Goal: Answer question/provide support

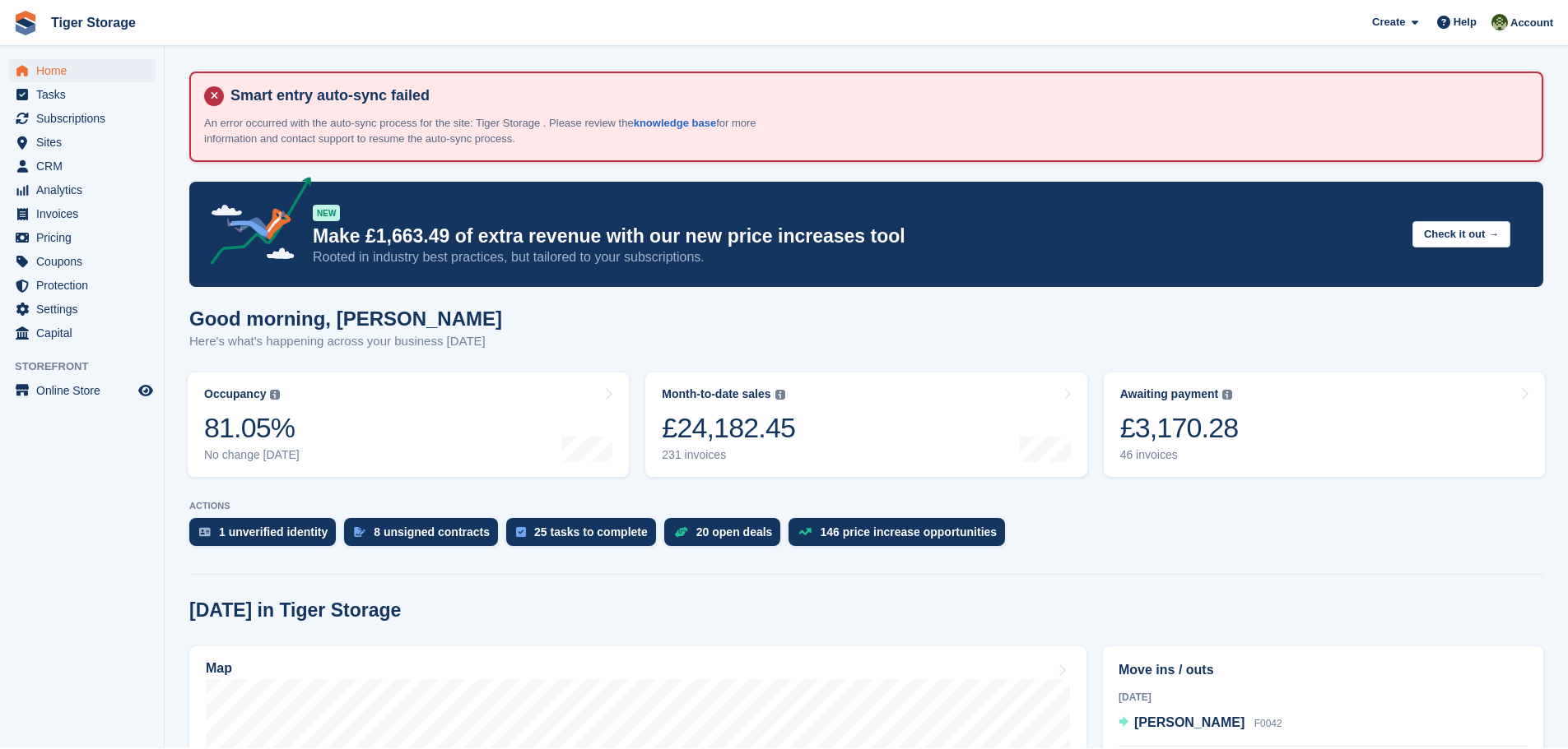
scroll to position [329, 0]
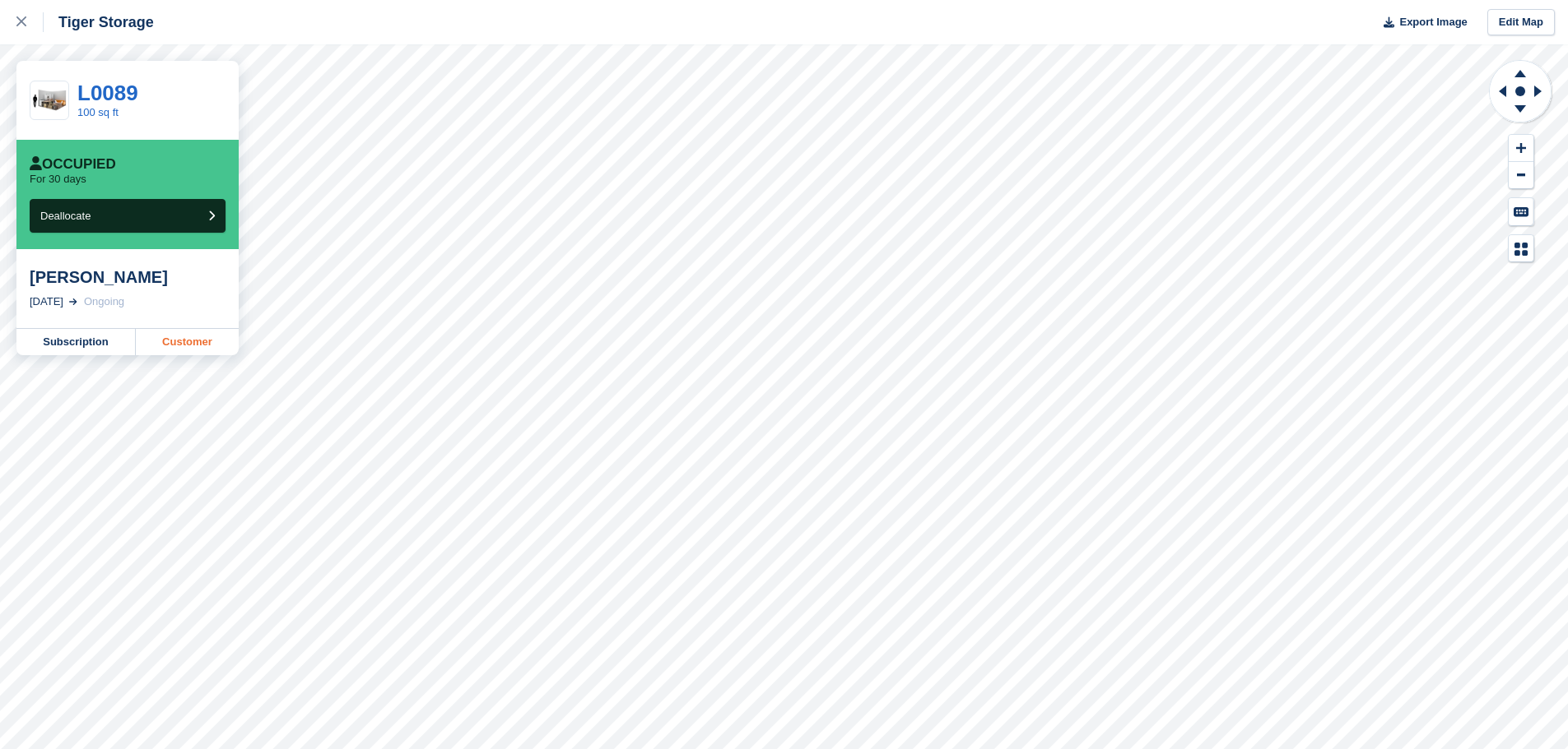
click at [182, 339] on link "Customer" at bounding box center [187, 342] width 103 height 27
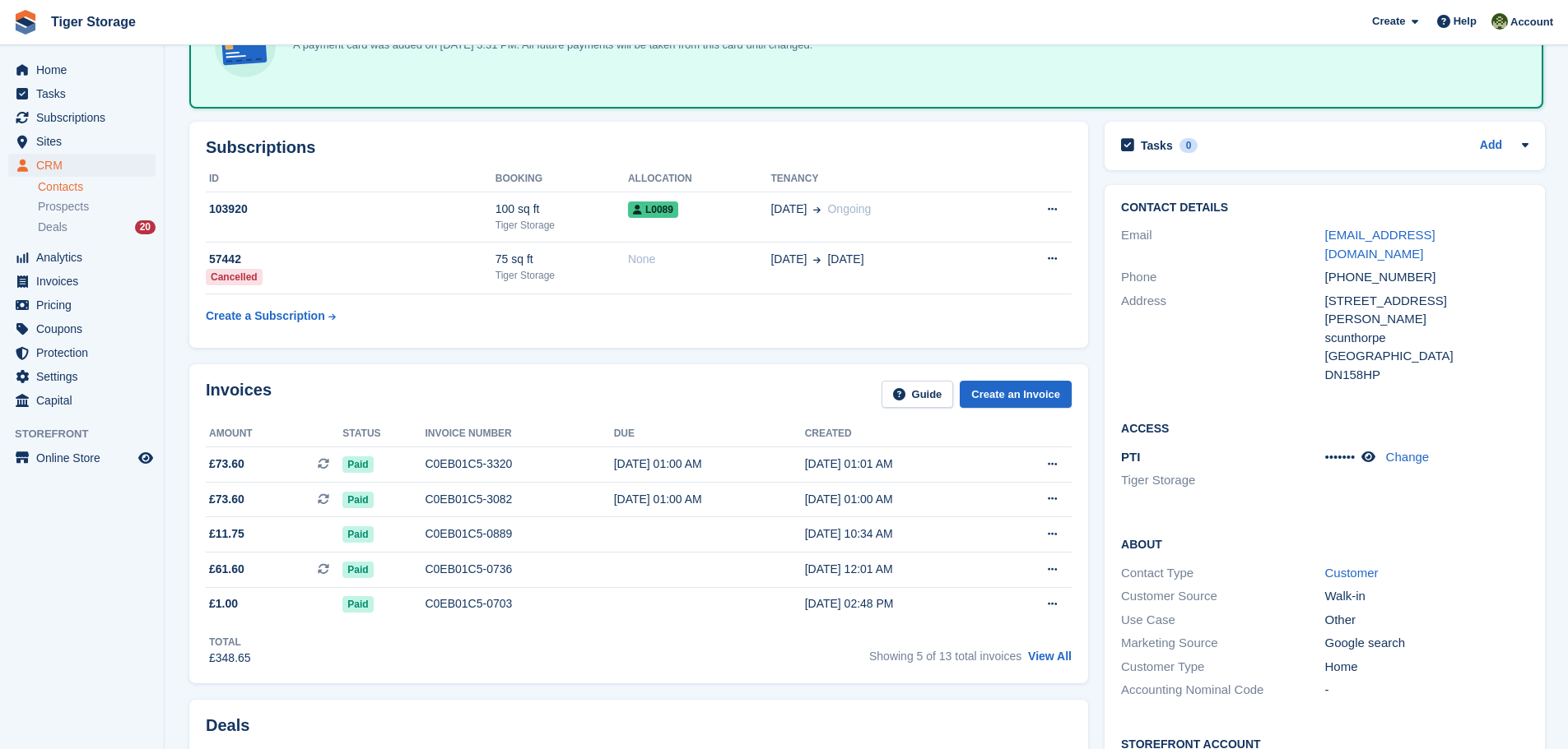
scroll to position [246, 0]
click at [435, 456] on div "C0EB01C5-3320" at bounding box center [519, 463] width 189 height 17
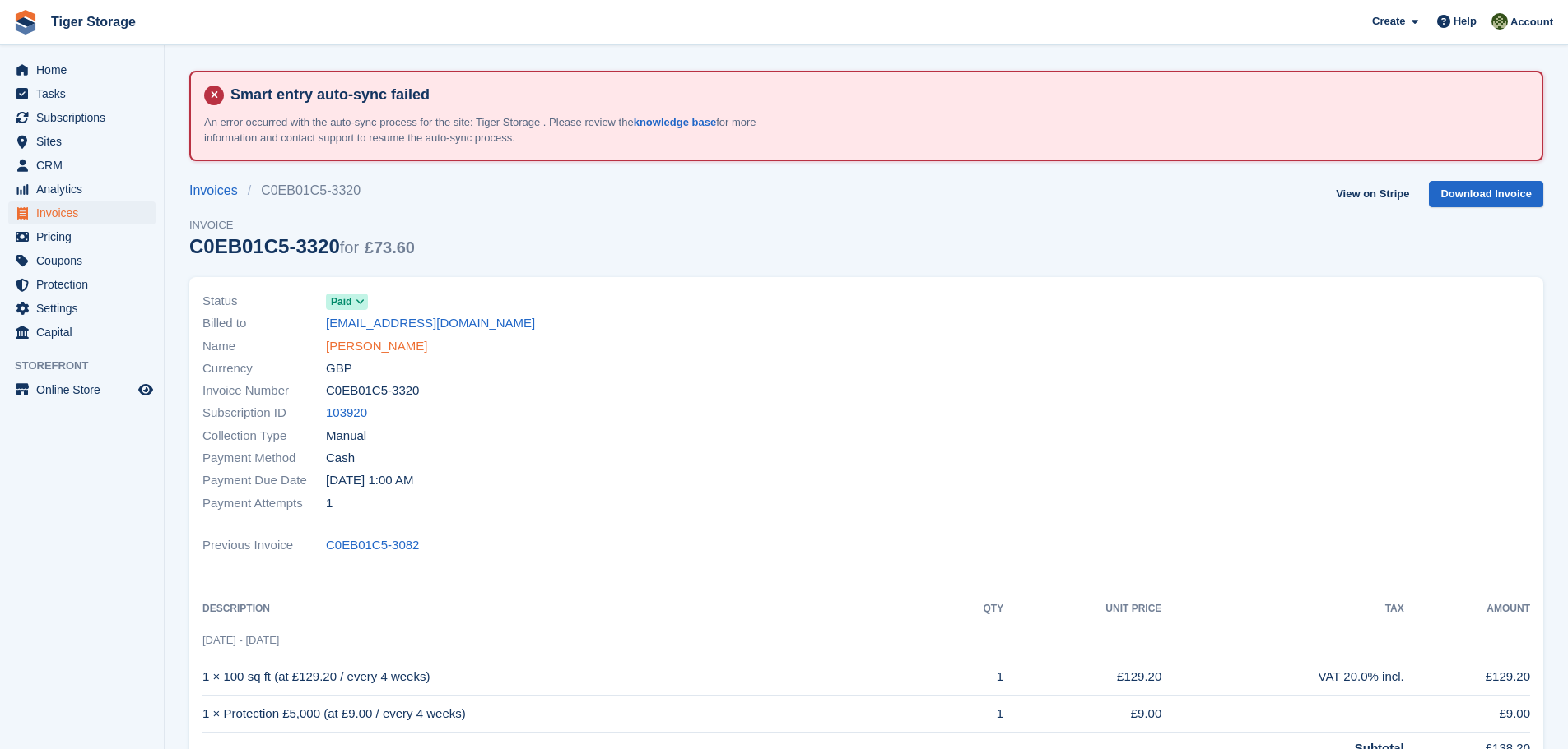
click at [380, 345] on link "[PERSON_NAME]" at bounding box center [377, 347] width 101 height 19
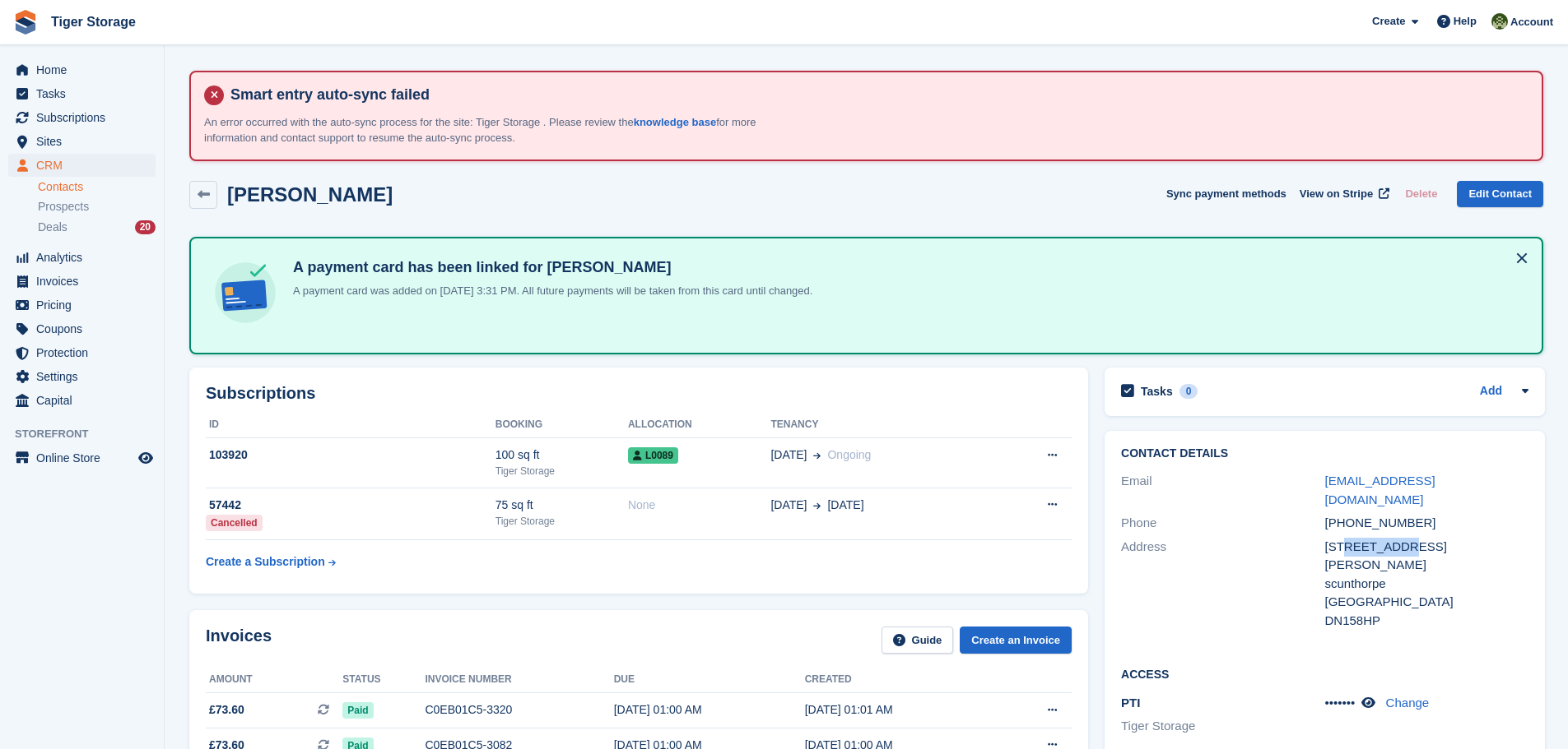
drag, startPoint x: 1340, startPoint y: 525, endPoint x: 1393, endPoint y: 528, distance: 53.1
click at [1393, 538] on div "77 Tomlinson Avenue" at bounding box center [1426, 557] width 203 height 37
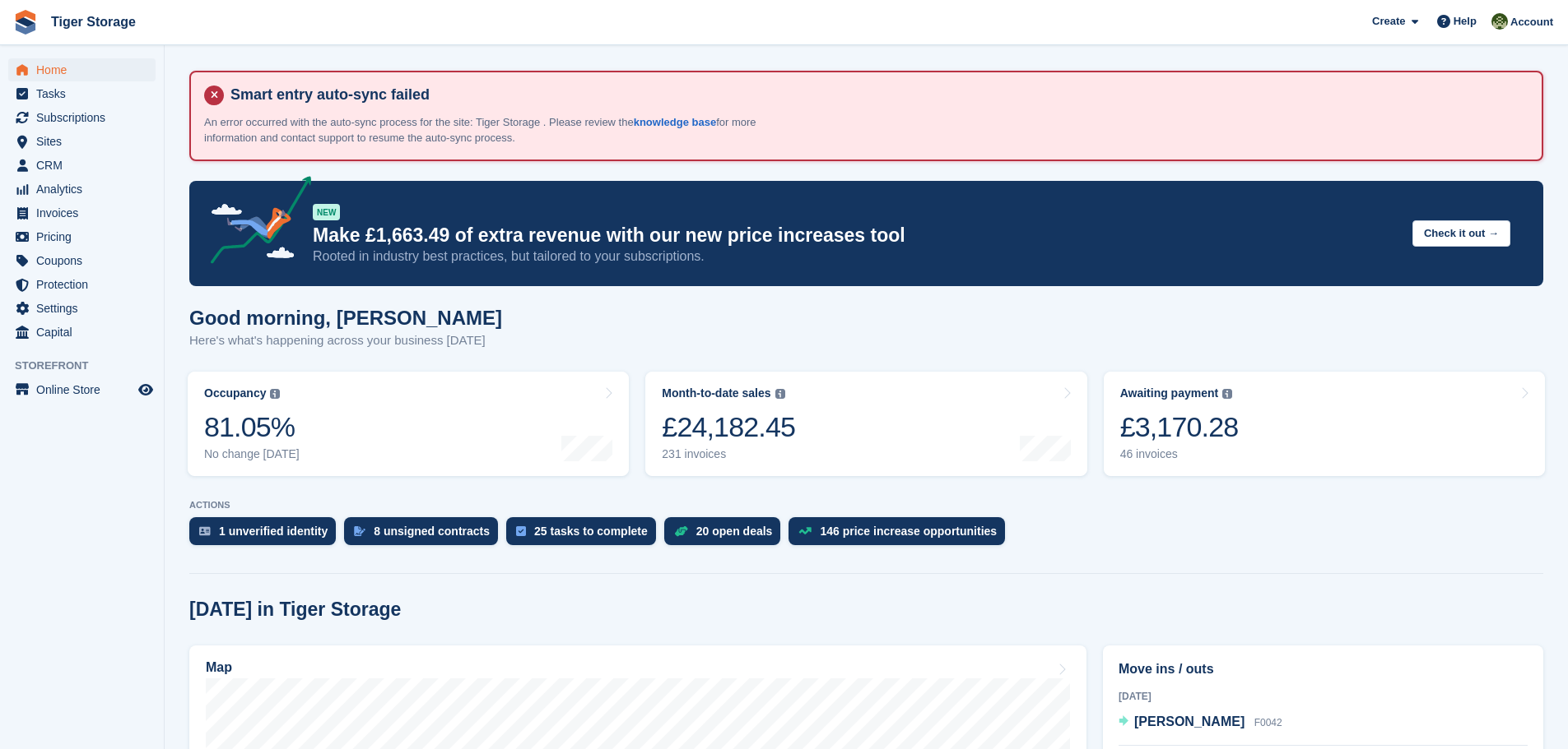
scroll to position [329, 0]
